Goal: Task Accomplishment & Management: Manage account settings

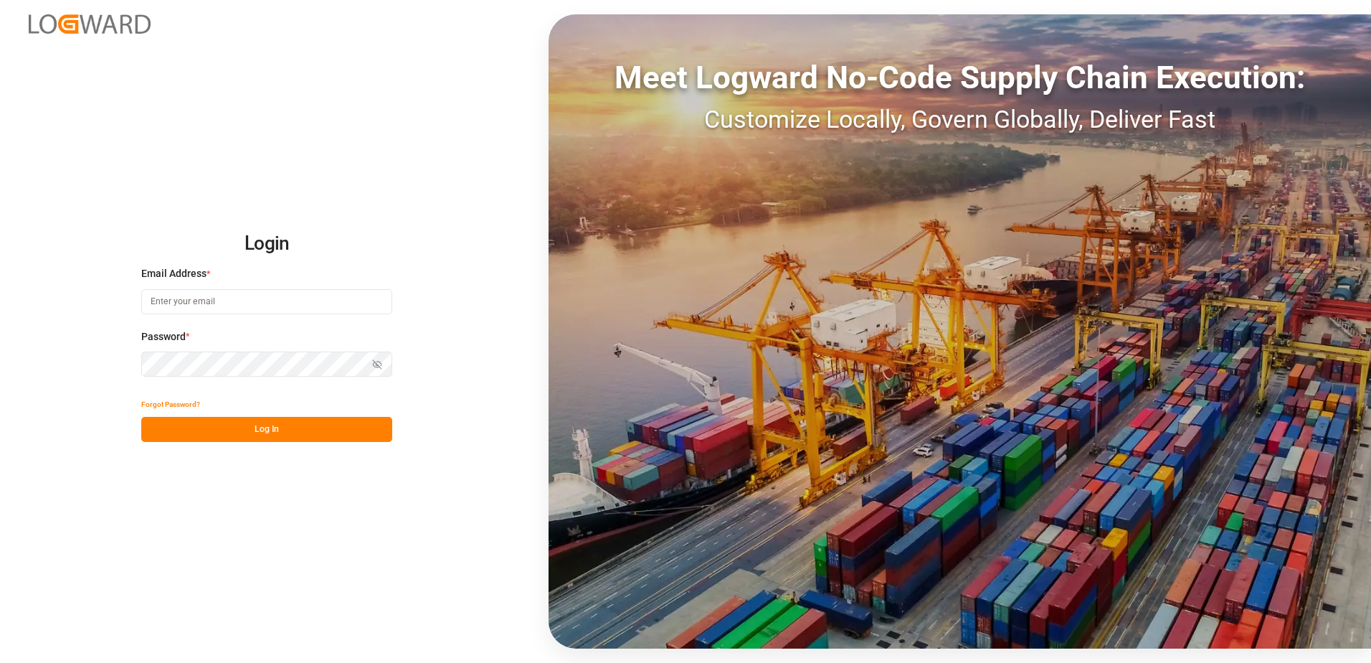
click at [239, 306] on input at bounding box center [266, 301] width 251 height 25
type input "[PERSON_NAME][EMAIL_ADDRESS][PERSON_NAME][DOMAIN_NAME]"
click at [381, 362] on icon "button" at bounding box center [379, 363] width 5 height 4
click at [302, 430] on button "Log In" at bounding box center [266, 429] width 251 height 25
click at [298, 437] on button "Log In" at bounding box center [266, 429] width 251 height 25
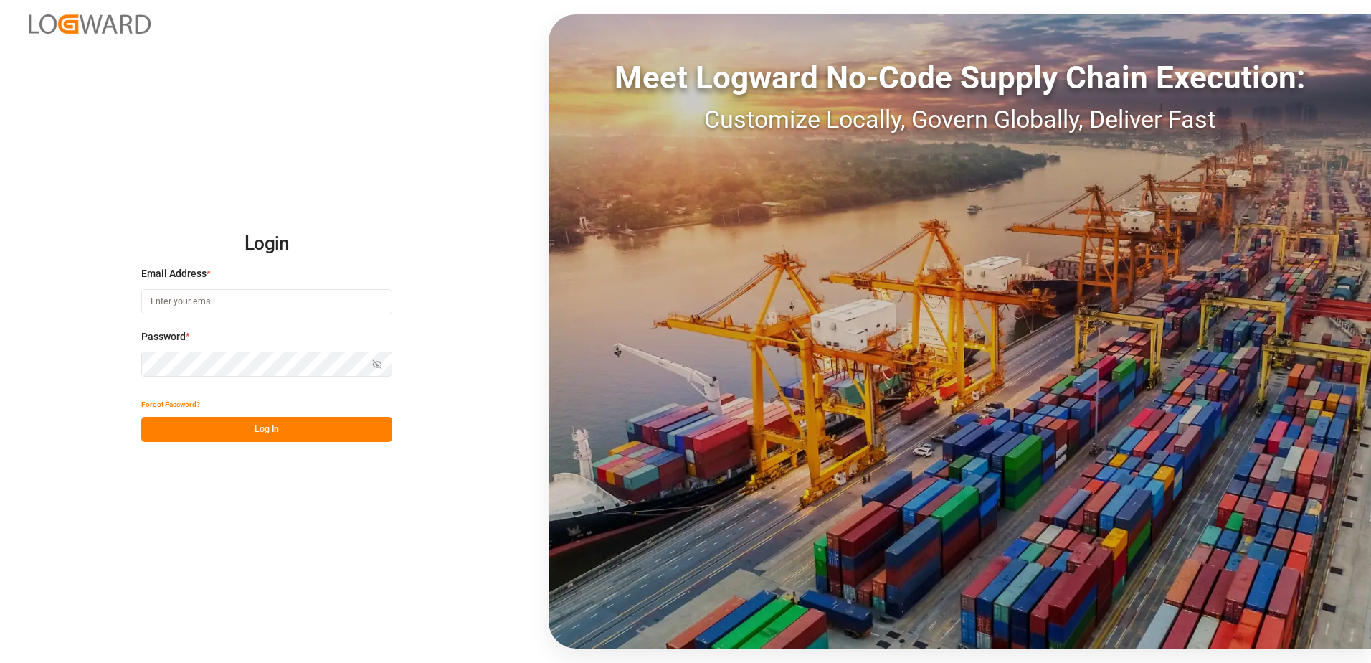
click at [179, 401] on button "Forgot Password?" at bounding box center [170, 404] width 59 height 25
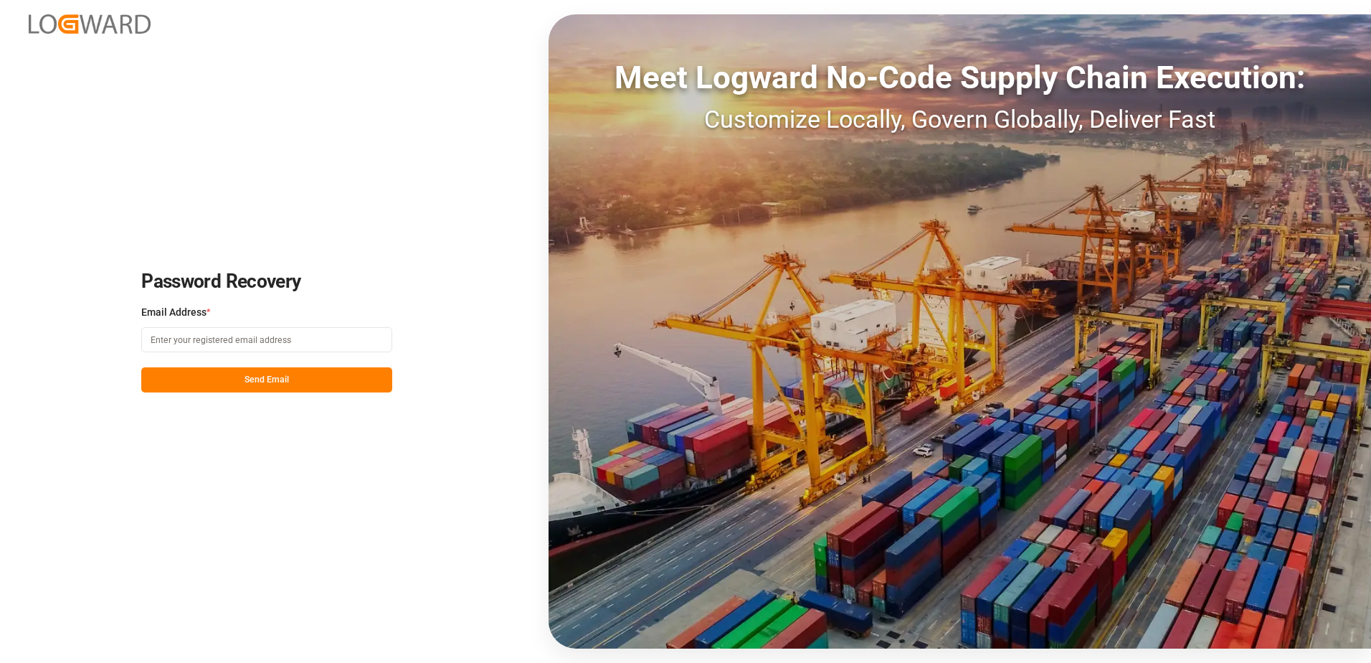
click at [267, 344] on input at bounding box center [266, 339] width 251 height 25
type input "[PERSON_NAME][EMAIL_ADDRESS][PERSON_NAME][DOMAIN_NAME]"
click at [222, 392] on div "Password Recovery Email Address * [PERSON_NAME][EMAIL_ADDRESS][PERSON_NAME][DOM…" at bounding box center [685, 331] width 1371 height 663
click at [227, 378] on button "Send Email" at bounding box center [266, 379] width 251 height 25
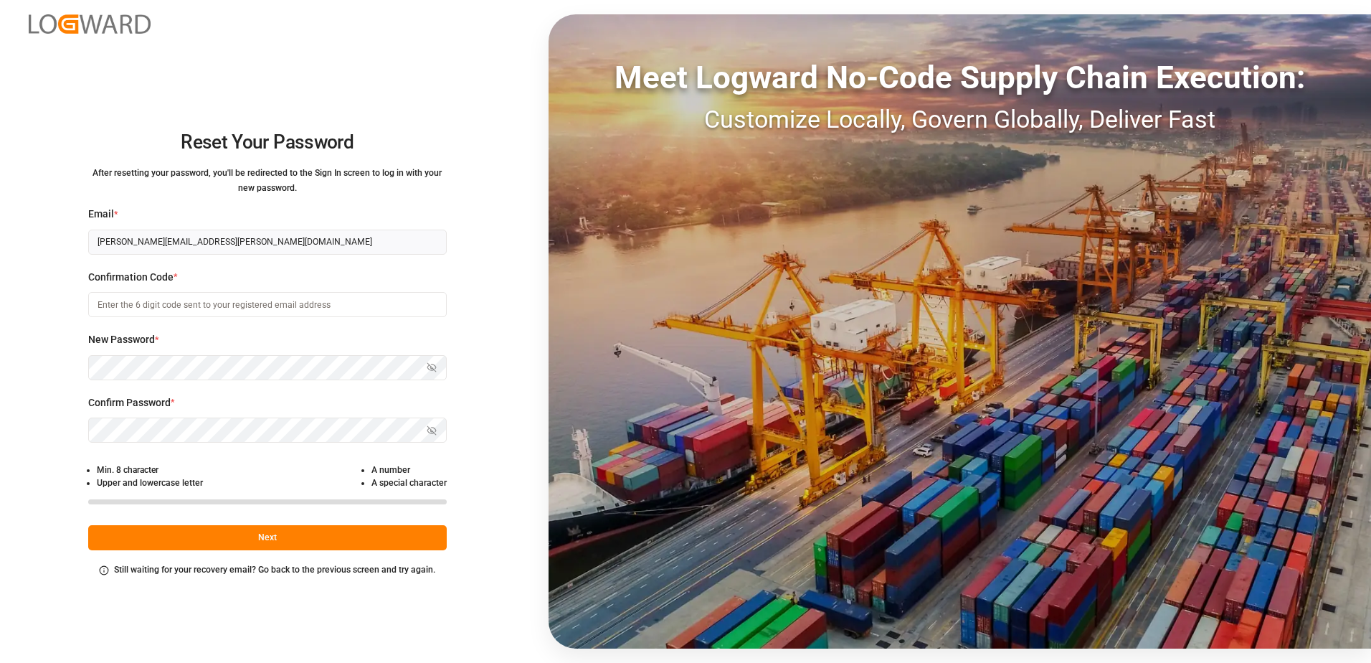
click at [138, 311] on input at bounding box center [267, 304] width 359 height 25
type input "669417"
click at [435, 371] on icon "button" at bounding box center [432, 367] width 10 height 10
click at [435, 430] on icon "button" at bounding box center [432, 430] width 10 height 10
click at [236, 534] on button "Next" at bounding box center [267, 537] width 359 height 25
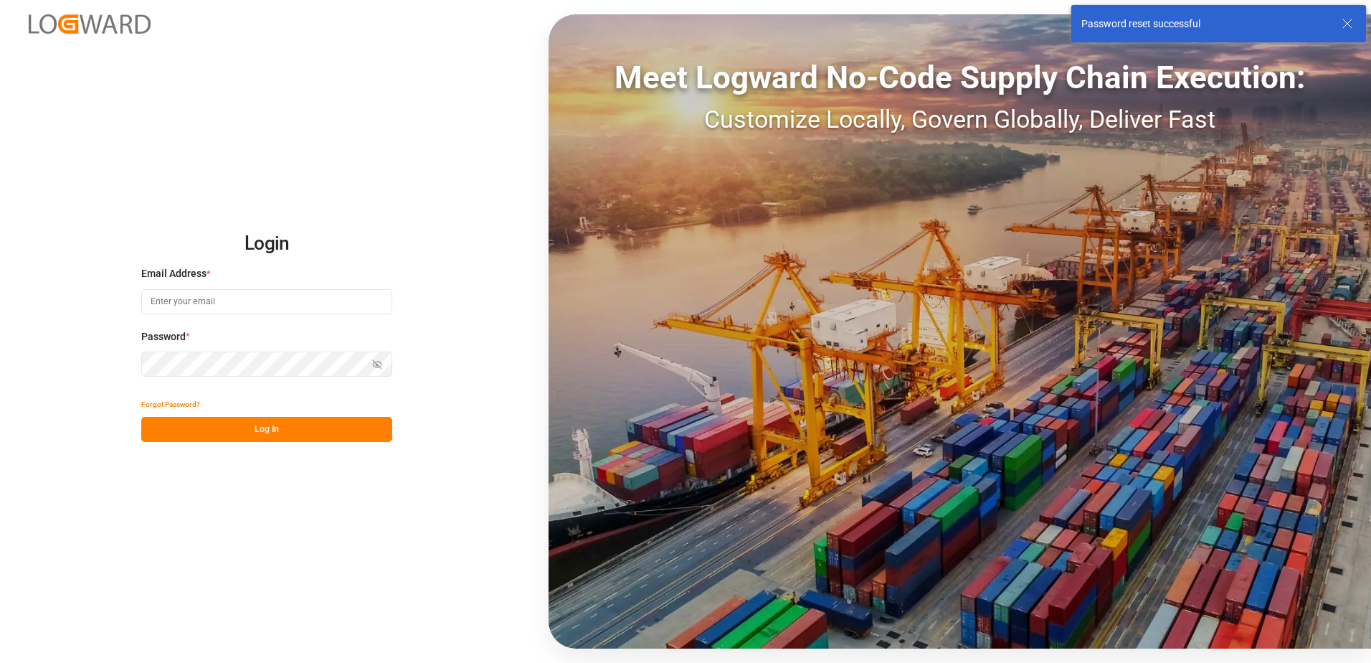
click at [243, 304] on input at bounding box center [266, 301] width 251 height 25
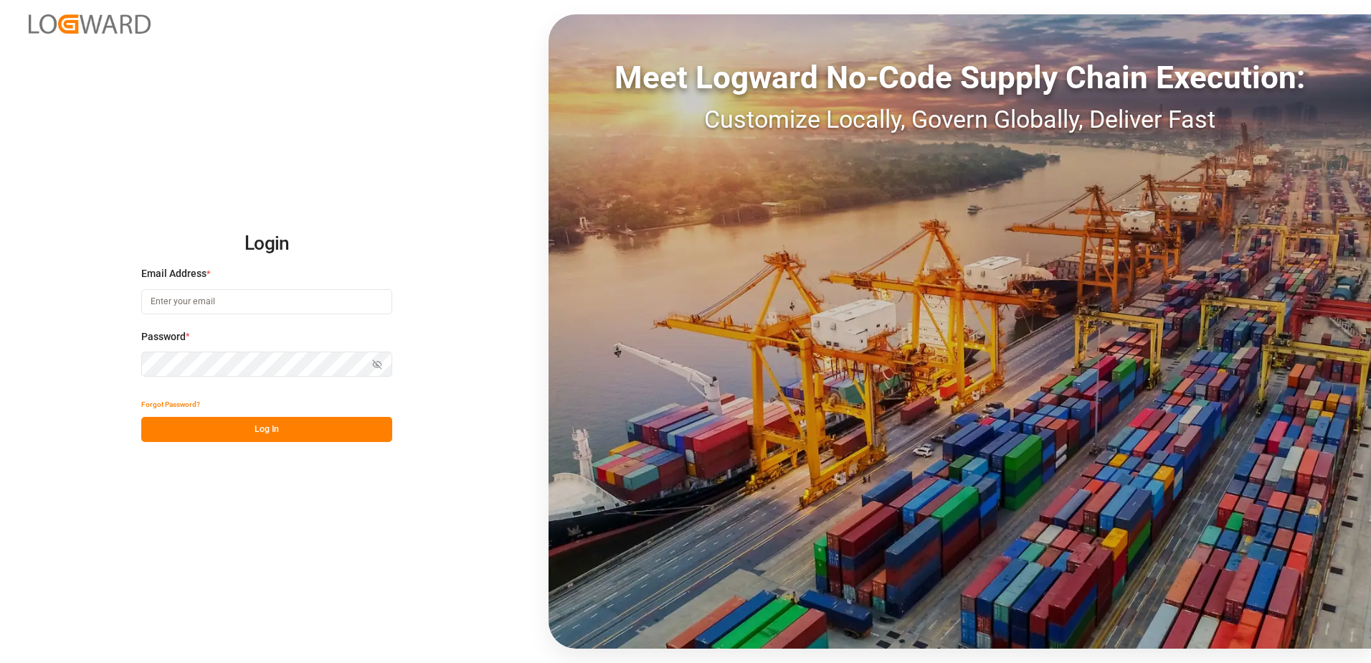
type input "[PERSON_NAME][EMAIL_ADDRESS][PERSON_NAME][DOMAIN_NAME]"
click at [378, 362] on icon "button" at bounding box center [377, 364] width 10 height 10
click at [328, 419] on button "Log In" at bounding box center [266, 429] width 251 height 25
click at [379, 364] on icon "button" at bounding box center [377, 364] width 10 height 10
